Goal: Information Seeking & Learning: Find specific fact

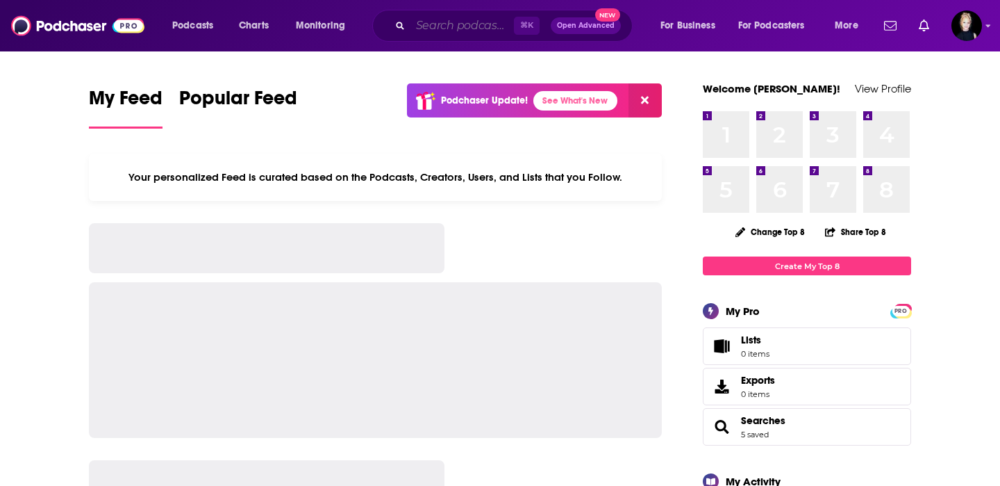
click at [428, 22] on input "Search podcasts, credits, & more..." at bounding box center [462, 26] width 103 height 22
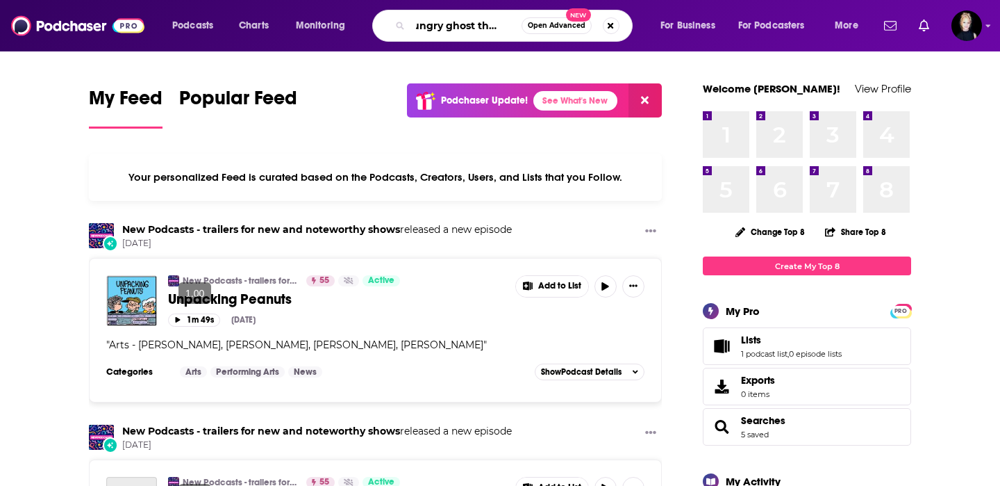
scroll to position [0, 19]
type input ""hungry ghost theater""
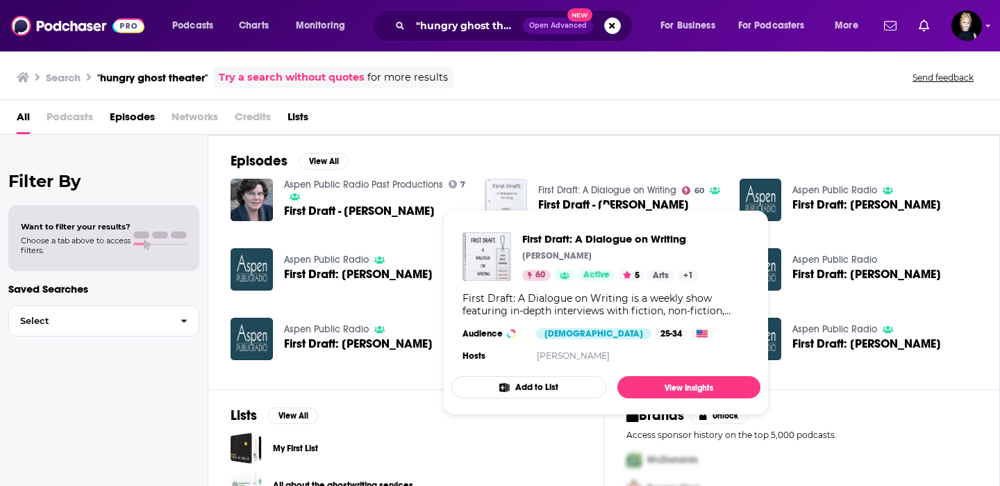
click at [497, 192] on img "First Draft - Sarah Stone" at bounding box center [506, 200] width 42 height 42
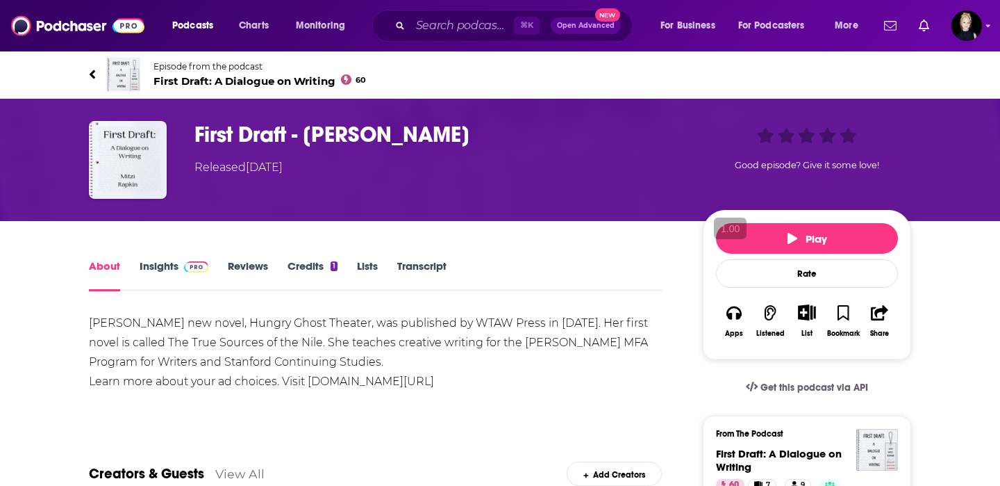
click at [267, 81] on span "First Draft: A Dialogue on Writing 60" at bounding box center [260, 80] width 213 height 13
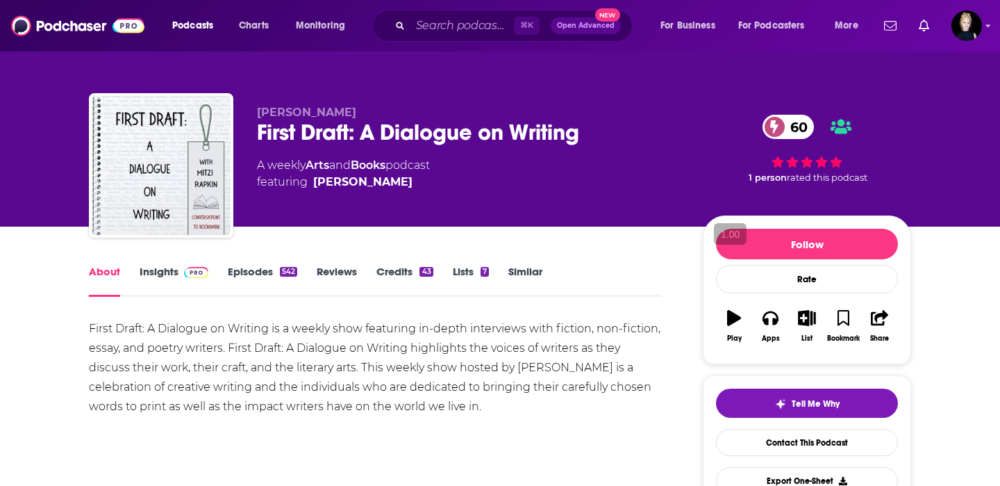
click at [274, 272] on link "Episodes 542" at bounding box center [262, 281] width 69 height 32
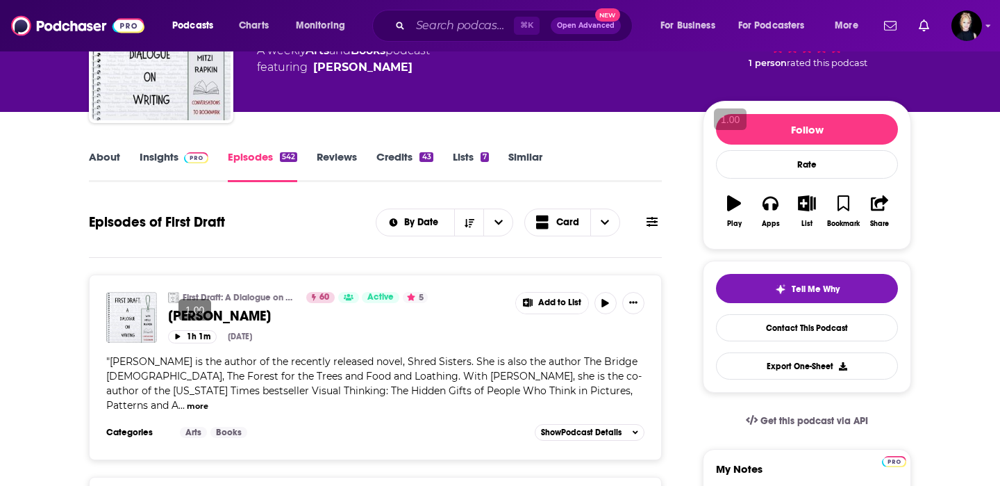
scroll to position [121, 0]
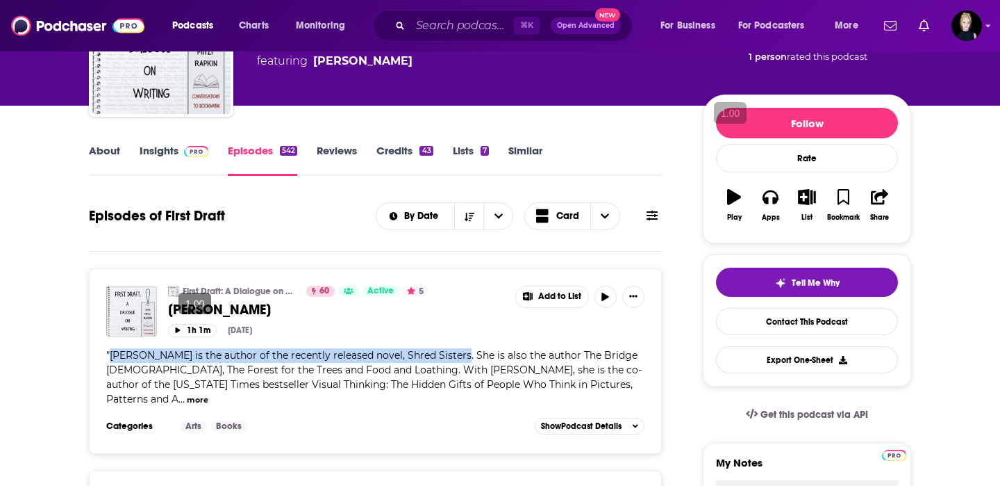
drag, startPoint x: 450, startPoint y: 351, endPoint x: 111, endPoint y: 356, distance: 339.0
click at [111, 356] on span "[PERSON_NAME] is the author of the recently released novel, Shred Sisters. She …" at bounding box center [374, 377] width 536 height 56
copy span "[PERSON_NAME] is the author of the recently released novel, Shred Sisters."
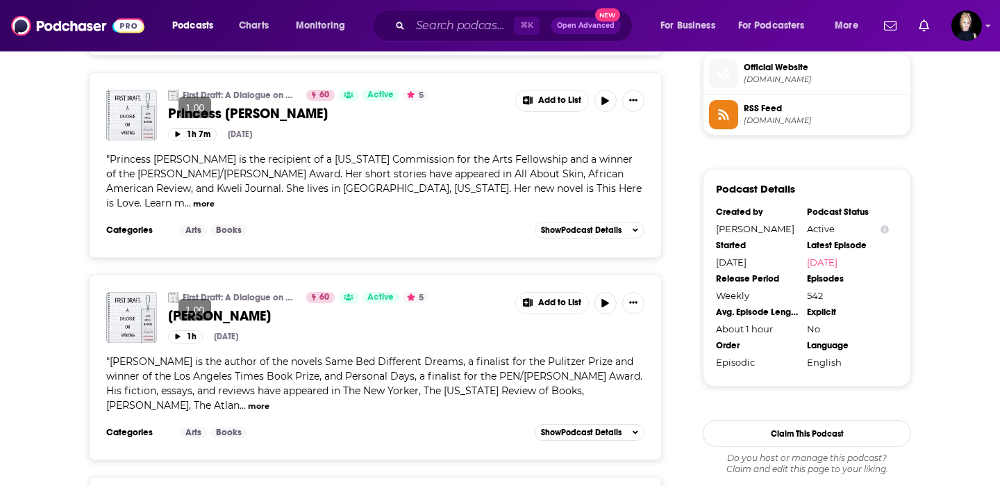
scroll to position [1128, 0]
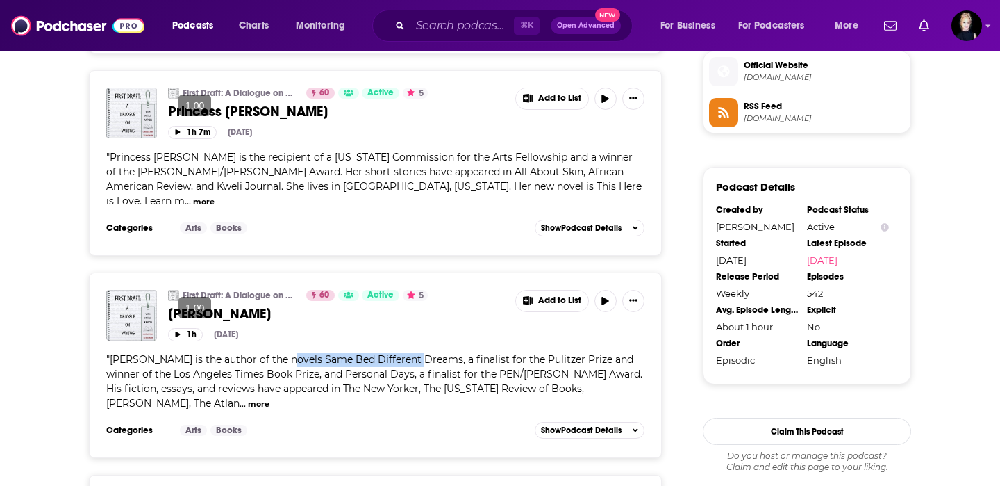
drag, startPoint x: 415, startPoint y: 304, endPoint x: 281, endPoint y: 303, distance: 134.8
click at [281, 353] on span "[PERSON_NAME] is the author of the novels Same Bed Different Dreams, a finalist…" at bounding box center [374, 381] width 536 height 56
copy span "Same Bed Different Dreams"
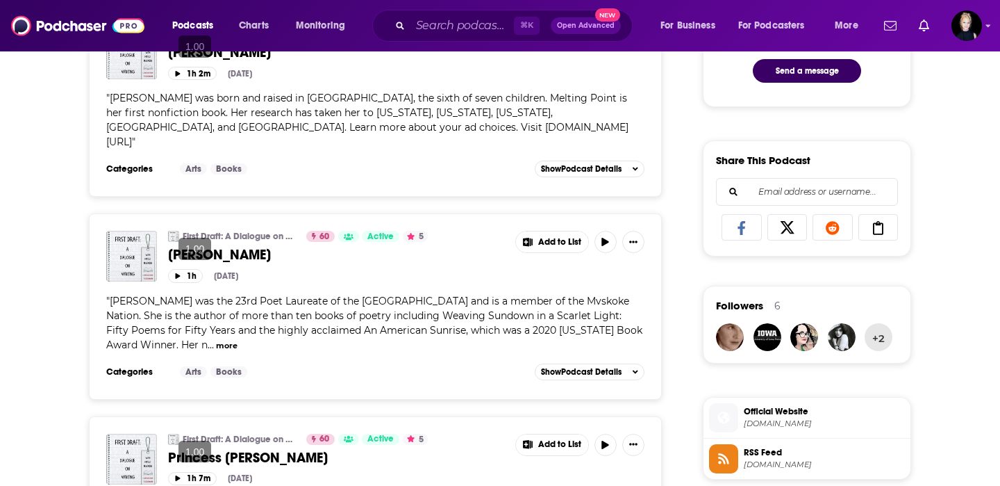
scroll to position [790, 0]
